Goal: Information Seeking & Learning: Learn about a topic

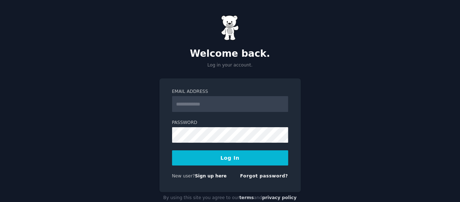
type input "**********"
click at [204, 145] on form "**********" at bounding box center [230, 134] width 116 height 93
click at [243, 156] on button "Log In" at bounding box center [230, 157] width 116 height 15
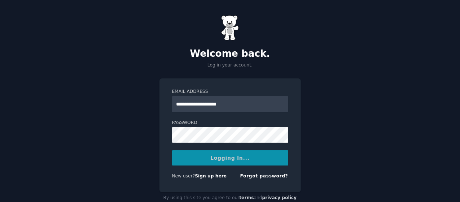
click at [243, 156] on div "Logging In..." at bounding box center [230, 157] width 116 height 15
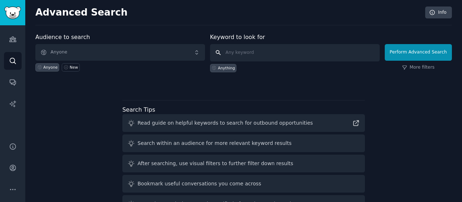
drag, startPoint x: 269, startPoint y: 46, endPoint x: 130, endPoint y: 34, distance: 139.8
click at [130, 34] on form "Audience to search Anyone Anyone New Keyword to look for Anything Perform Advan…" at bounding box center [243, 52] width 416 height 39
click at [130, 34] on div "Audience to search Anyone Anyone New" at bounding box center [120, 52] width 170 height 39
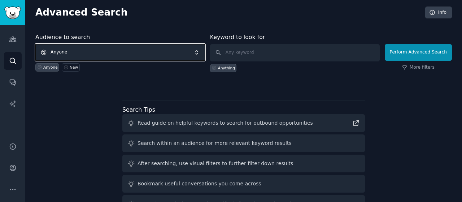
click at [121, 56] on span "Anyone" at bounding box center [120, 52] width 170 height 17
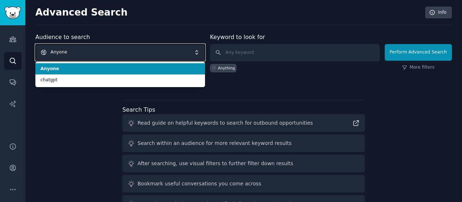
click at [121, 57] on span "Anyone" at bounding box center [120, 52] width 170 height 17
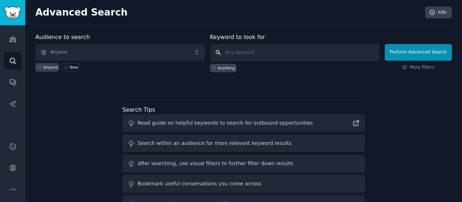
click at [218, 53] on input "text" at bounding box center [295, 52] width 170 height 17
type input "digital marketing"
click button "Perform Advanced Search" at bounding box center [417, 52] width 67 height 17
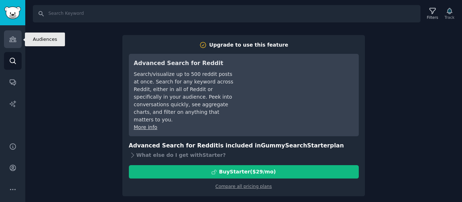
click at [17, 37] on link "Audiences" at bounding box center [13, 39] width 18 height 18
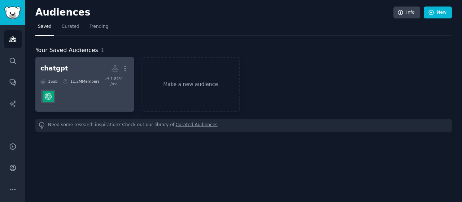
click at [96, 90] on dd at bounding box center [84, 96] width 88 height 20
